Goal: Task Accomplishment & Management: Use online tool/utility

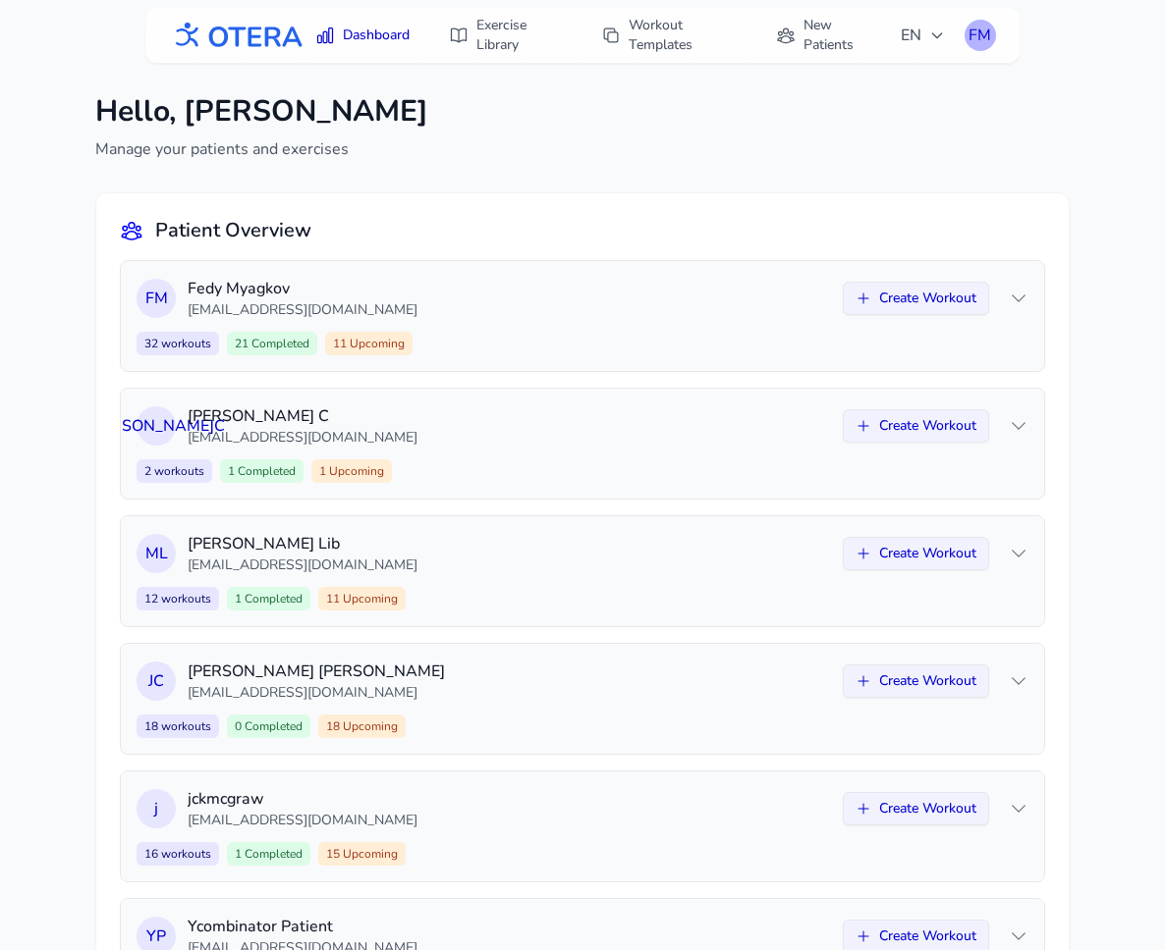
click at [987, 32] on div "FM" at bounding box center [979, 35] width 31 height 31
click at [1040, 176] on div "Dashboard Exercise Library Workout Templates New Patients EN FM Profile Logout …" at bounding box center [582, 724] width 1165 height 1449
click at [810, 32] on link "New Patients" at bounding box center [826, 35] width 124 height 55
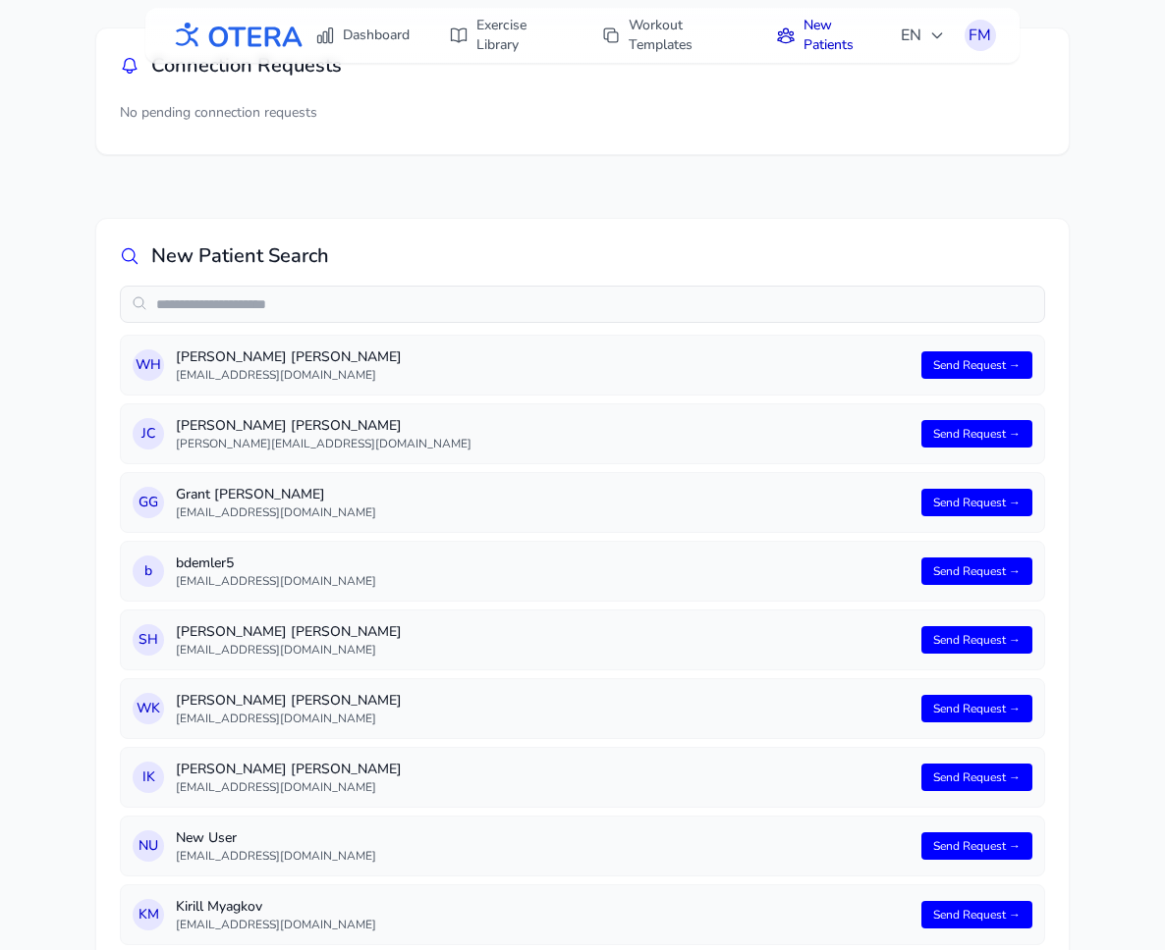
scroll to position [45, 0]
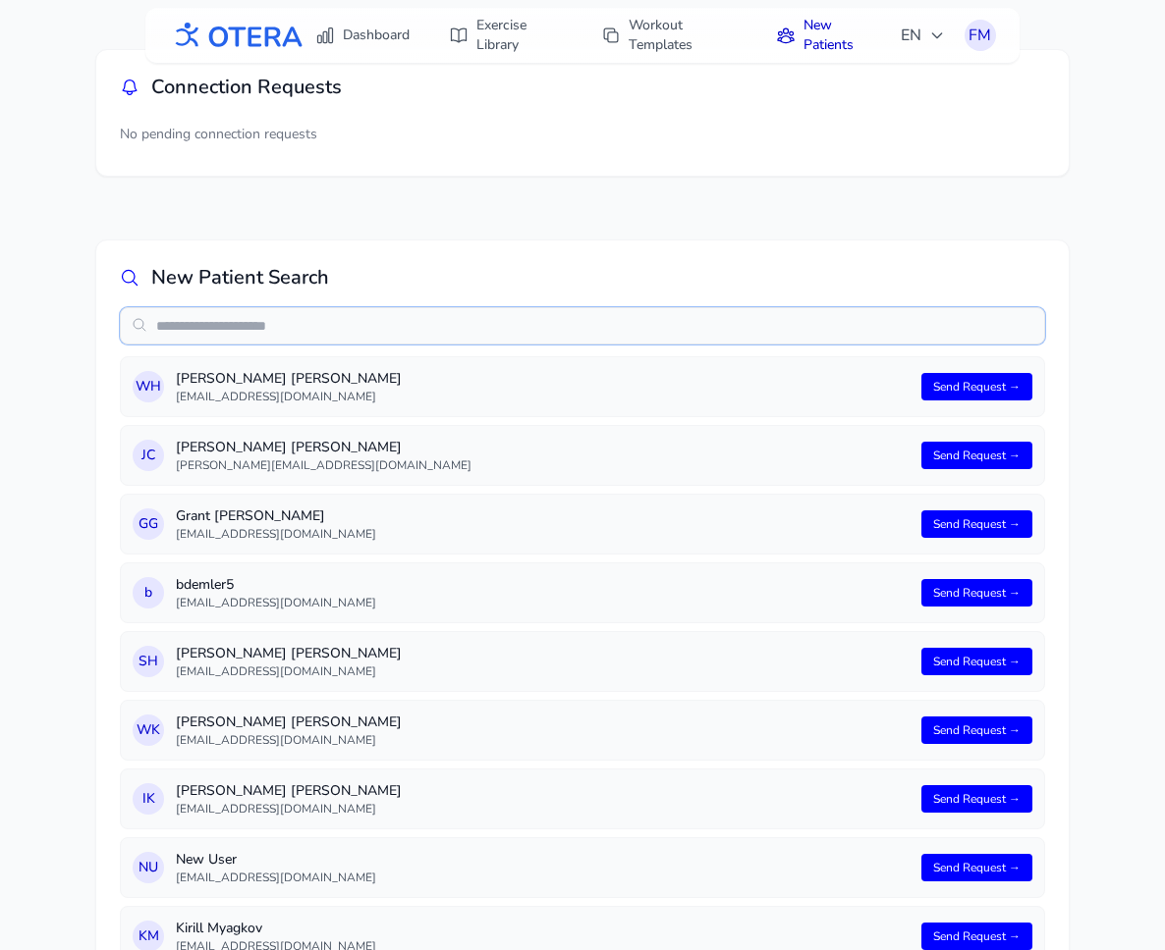
click at [619, 336] on input "text" at bounding box center [582, 325] width 925 height 37
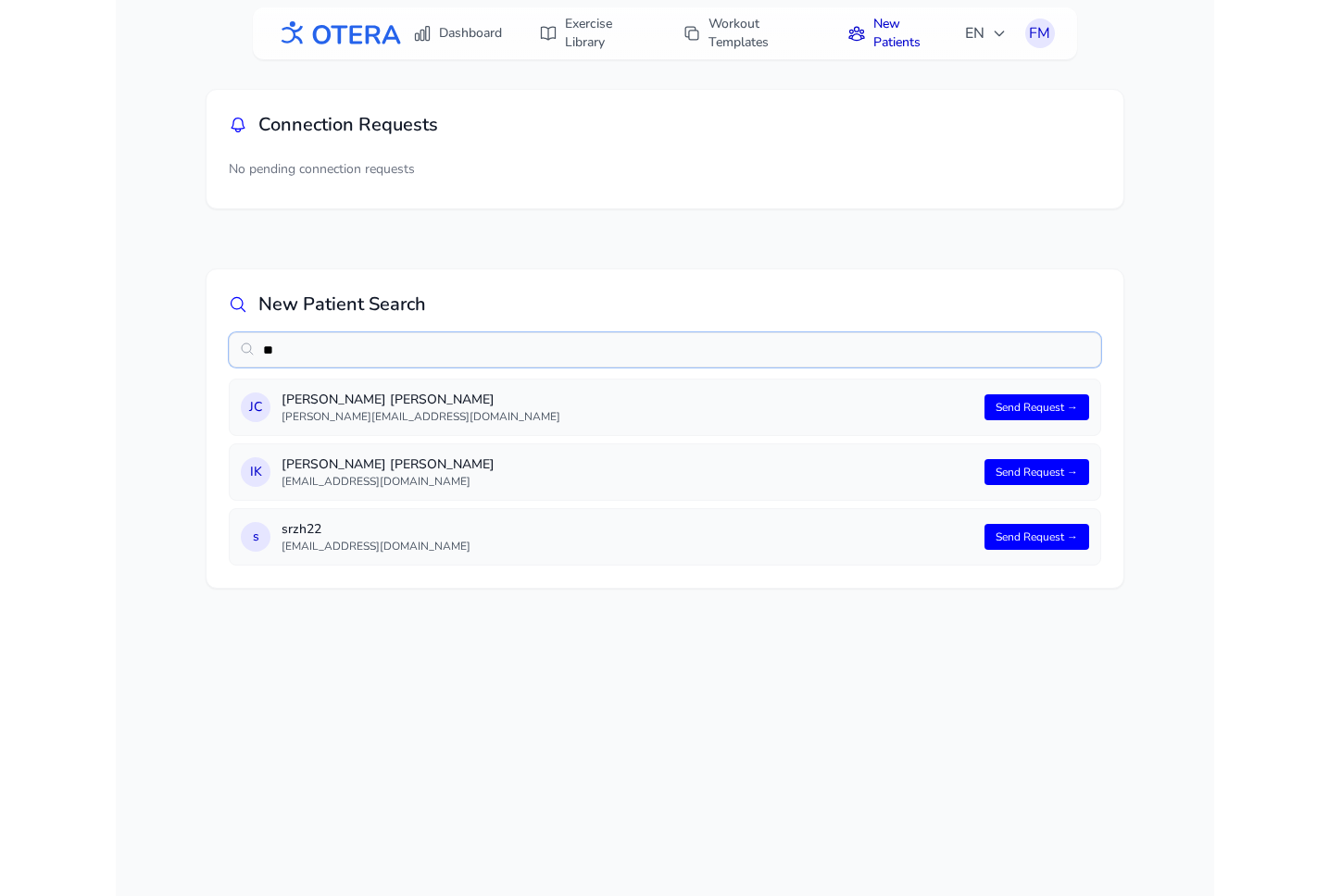
scroll to position [0, 0]
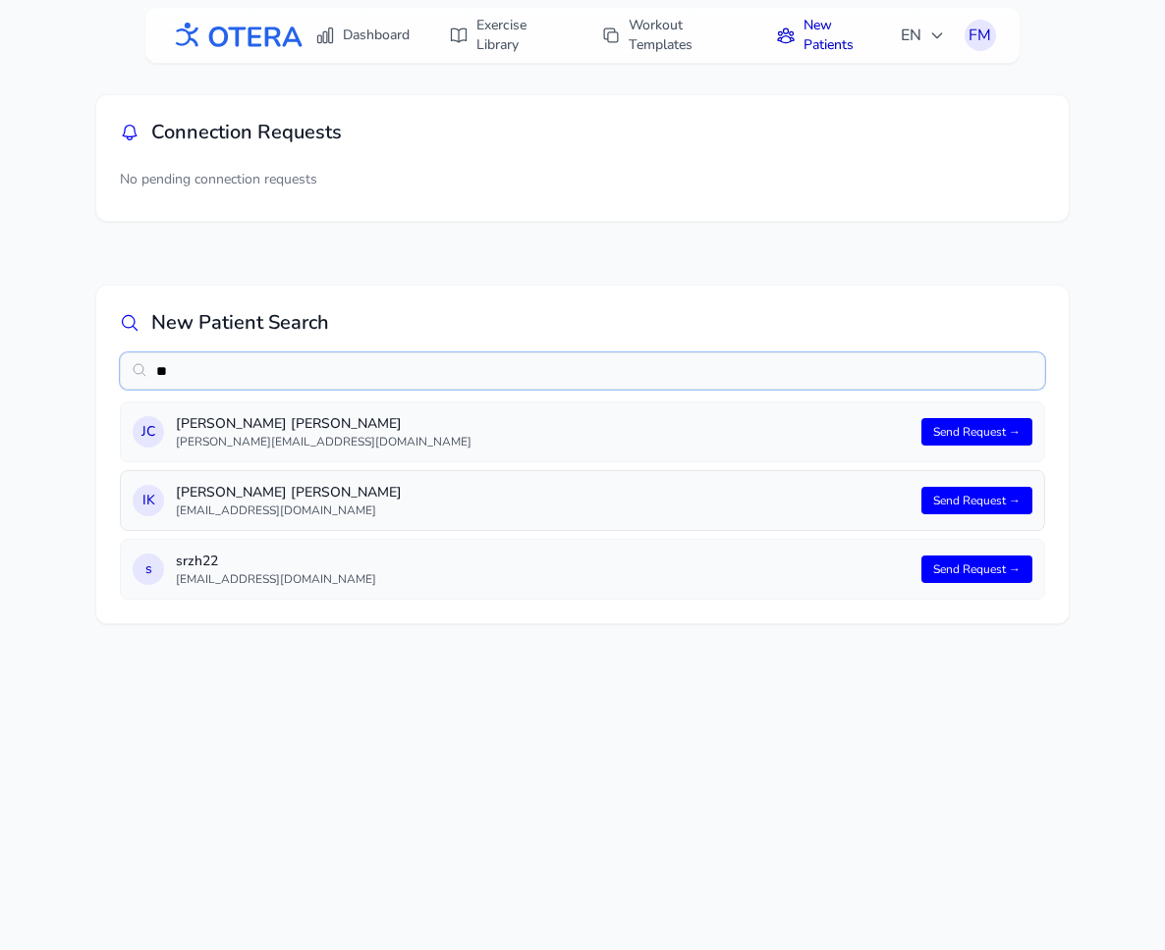
type input "**"
drag, startPoint x: 302, startPoint y: 511, endPoint x: 256, endPoint y: 510, distance: 46.2
click at [256, 510] on p "[EMAIL_ADDRESS][DOMAIN_NAME]" at bounding box center [542, 511] width 733 height 16
click at [230, 510] on p "[EMAIL_ADDRESS][DOMAIN_NAME]" at bounding box center [542, 511] width 733 height 16
click at [243, 513] on p "[EMAIL_ADDRESS][DOMAIN_NAME]" at bounding box center [542, 511] width 733 height 16
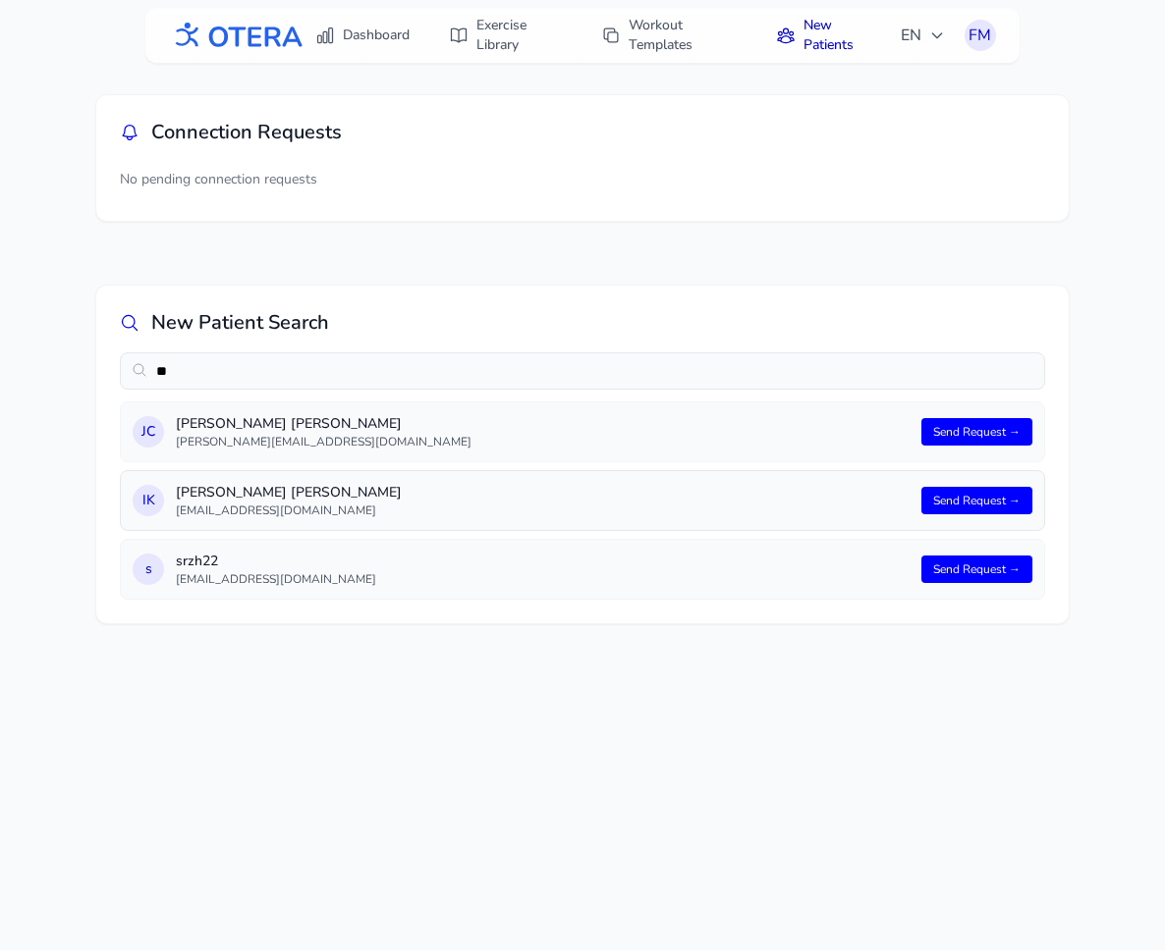
click at [243, 513] on p "[EMAIL_ADDRESS][DOMAIN_NAME]" at bounding box center [542, 511] width 733 height 16
